Goal: Obtain resource: Download file/media

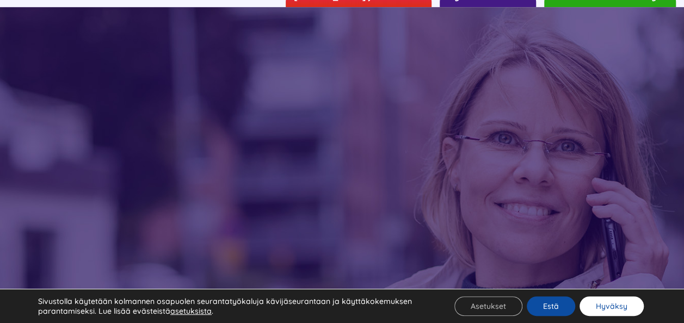
click at [620, 311] on button "Hyväksy" at bounding box center [612, 307] width 64 height 20
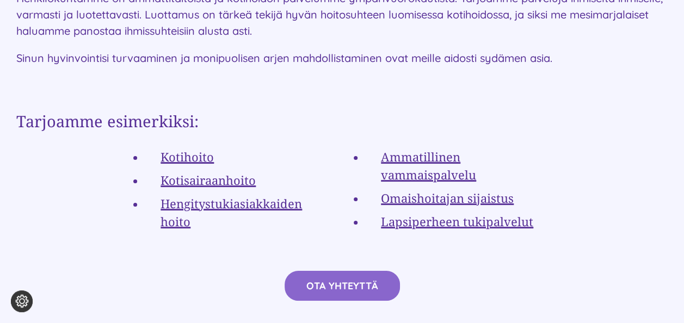
scroll to position [2069, 0]
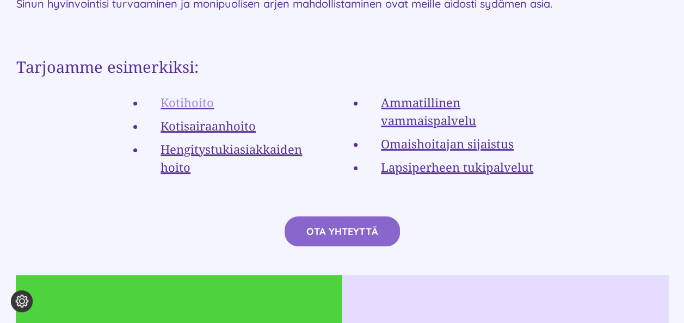
click at [186, 94] on link "Kotihoito" at bounding box center [187, 102] width 53 height 16
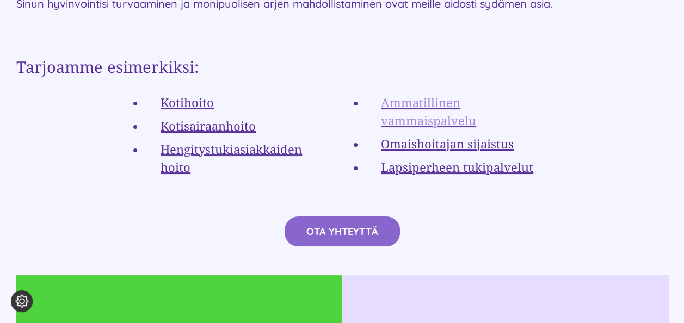
click at [416, 94] on link "Ammatillinen vammaispalvelu" at bounding box center [428, 111] width 95 height 34
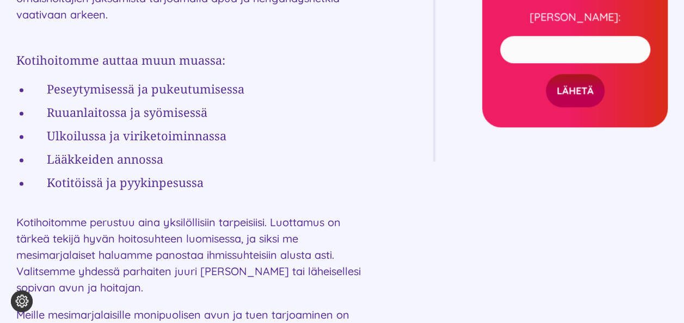
scroll to position [708, 0]
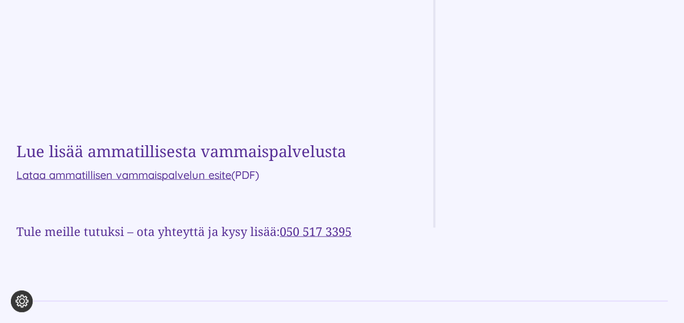
scroll to position [926, 0]
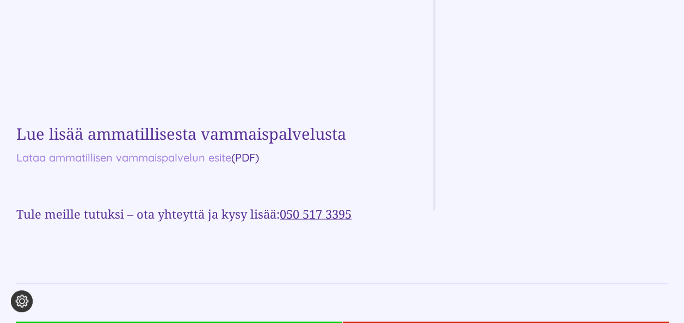
click at [130, 150] on link "Lataa ammatillisen vammaispalvelun esite" at bounding box center [123, 157] width 215 height 14
